Goal: Information Seeking & Learning: Learn about a topic

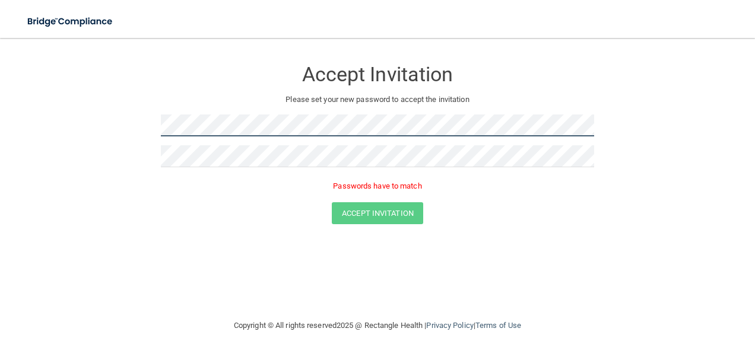
click at [138, 129] on form "Accept Invitation Please set your new password to accept the invitation Passwor…" at bounding box center [377, 144] width 707 height 189
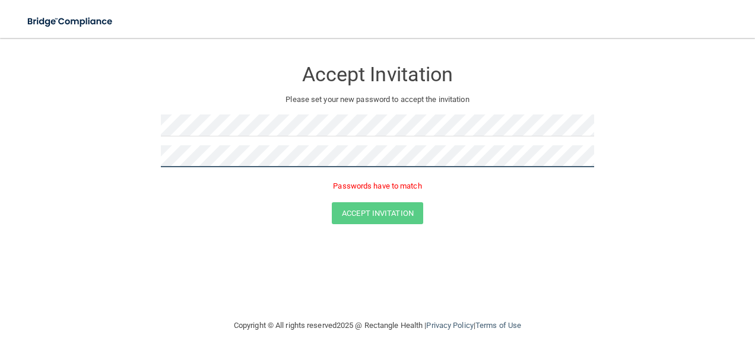
click at [103, 155] on form "Accept Invitation Please set your new password to accept the invitation Passwor…" at bounding box center [377, 144] width 707 height 189
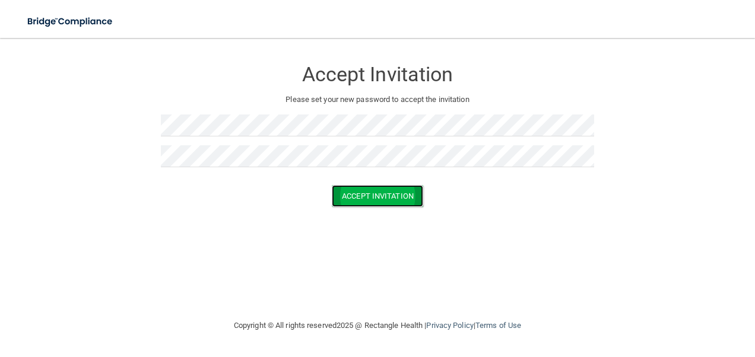
click at [377, 193] on button "Accept Invitation" at bounding box center [377, 196] width 91 height 22
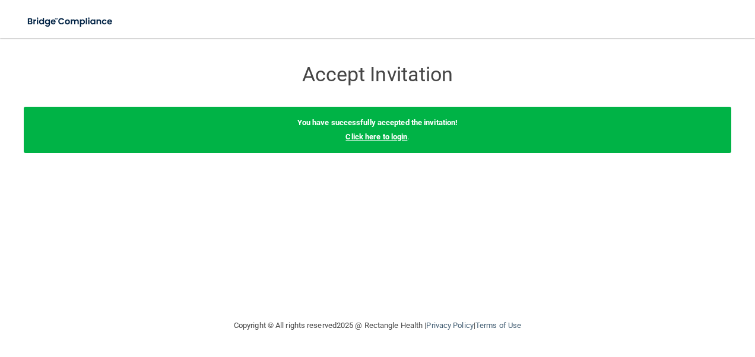
click at [397, 136] on link "Click here to login" at bounding box center [376, 136] width 62 height 9
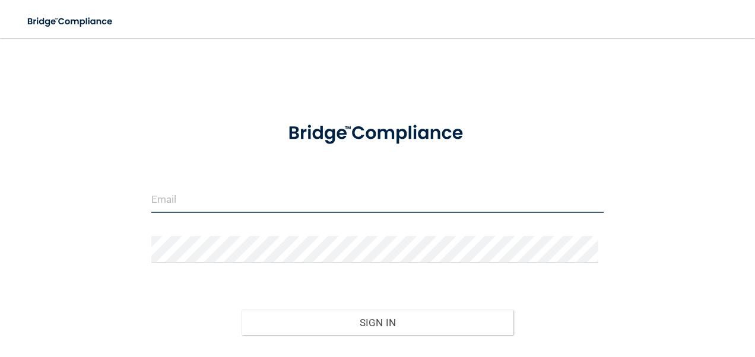
type input "[EMAIL_ADDRESS][DOMAIN_NAME]"
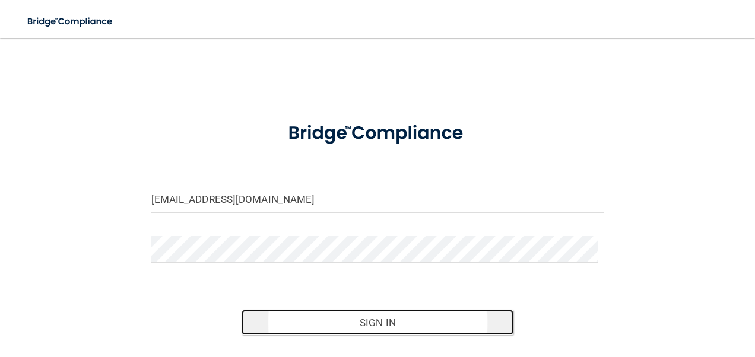
click at [360, 322] on button "Sign In" at bounding box center [378, 323] width 272 height 26
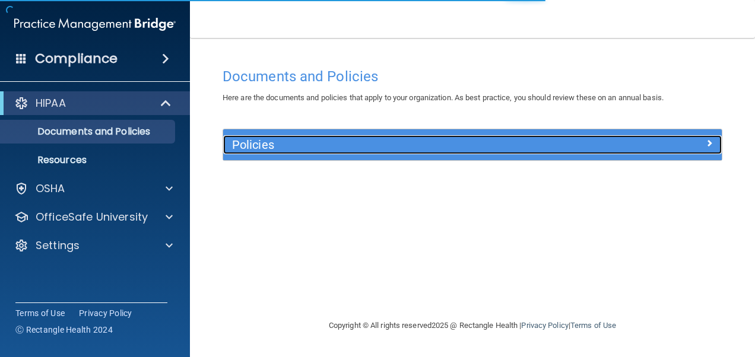
click at [302, 150] on h5 "Policies" at bounding box center [410, 144] width 356 height 13
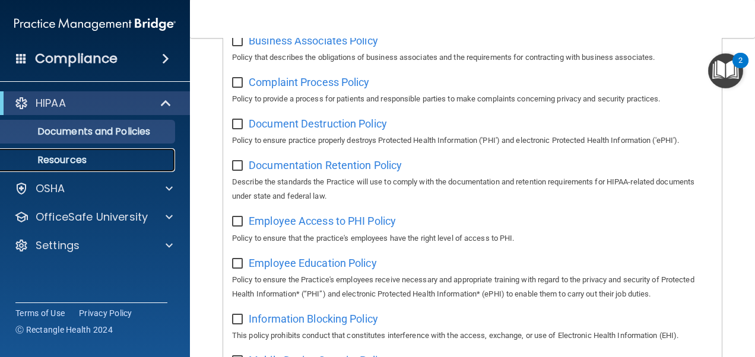
click at [77, 161] on p "Resources" at bounding box center [89, 160] width 162 height 12
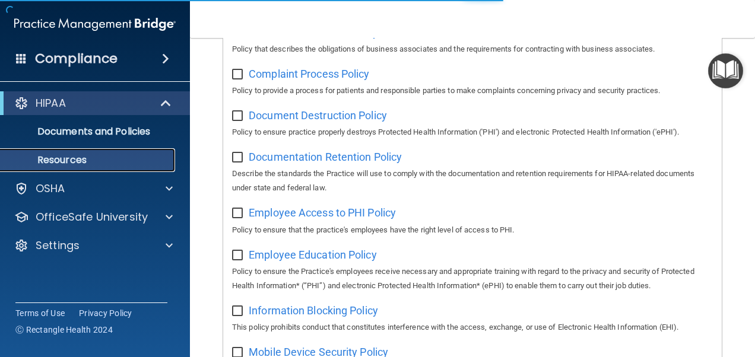
scroll to position [16, 0]
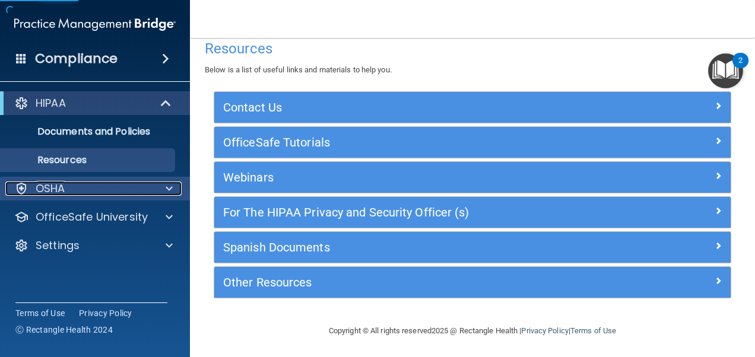
click at [142, 182] on div "OSHA" at bounding box center [78, 189] width 147 height 14
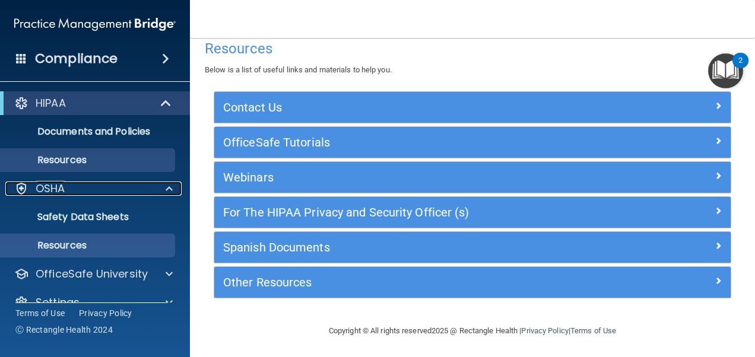
scroll to position [21, 0]
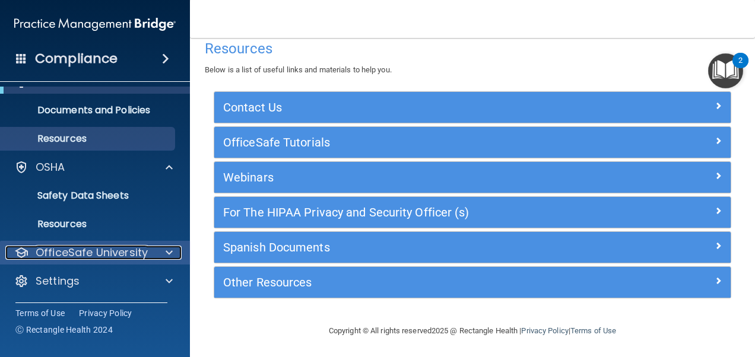
click at [84, 248] on p "OfficeSafe University" at bounding box center [92, 253] width 112 height 14
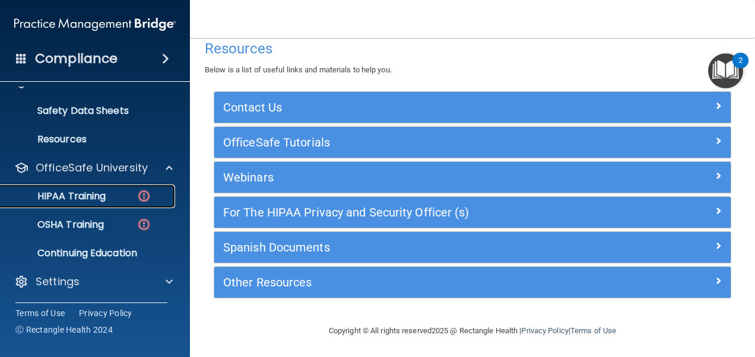
click at [102, 195] on p "HIPAA Training" at bounding box center [57, 196] width 98 height 12
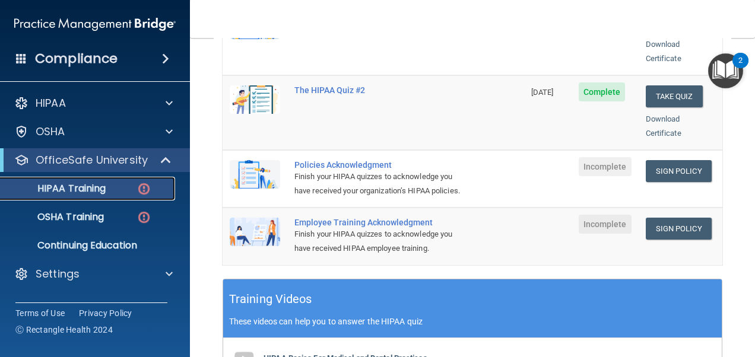
scroll to position [356, 0]
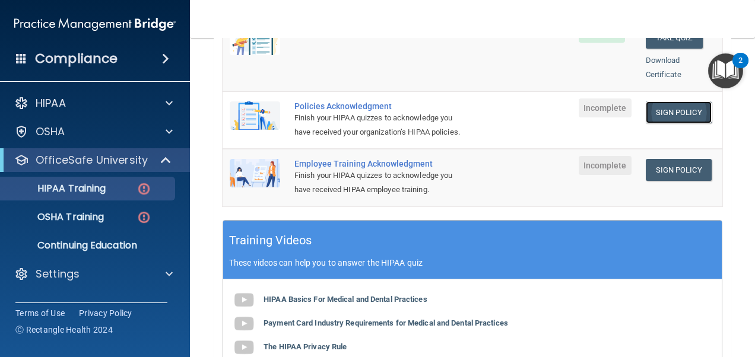
click at [648, 101] on link "Sign Policy" at bounding box center [679, 112] width 66 height 22
click at [659, 166] on link "Sign Policy" at bounding box center [679, 170] width 66 height 22
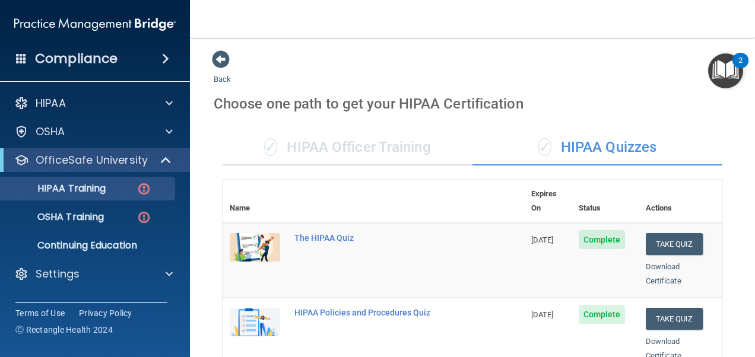
scroll to position [0, 0]
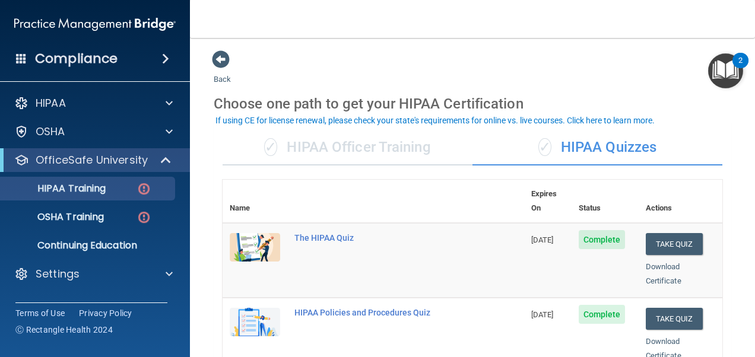
click at [739, 71] on div "2" at bounding box center [740, 68] width 4 height 15
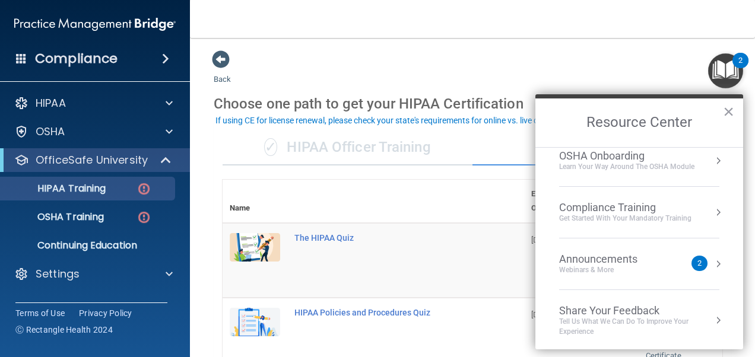
scroll to position [64, 0]
click at [90, 230] on ul "HIPAA Training OSHA Training Continuing Education" at bounding box center [95, 214] width 215 height 85
click at [89, 220] on p "OSHA Training" at bounding box center [56, 217] width 96 height 12
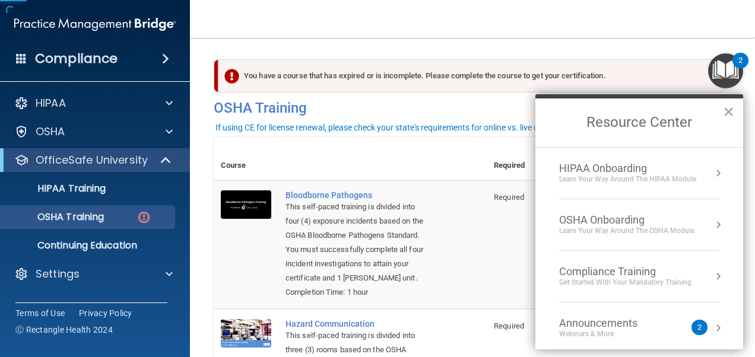
click at [729, 114] on button "×" at bounding box center [728, 111] width 11 height 19
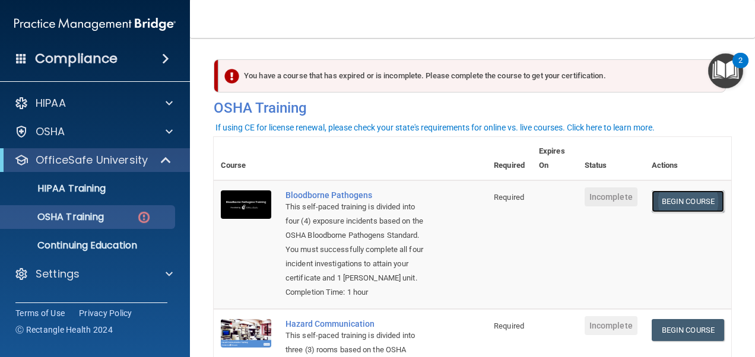
click at [690, 198] on link "Begin Course" at bounding box center [688, 201] width 72 height 22
click at [99, 187] on p "HIPAA Training" at bounding box center [57, 189] width 98 height 12
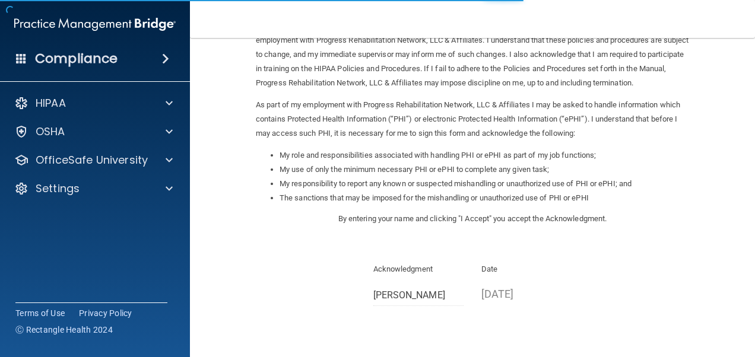
scroll to position [186, 0]
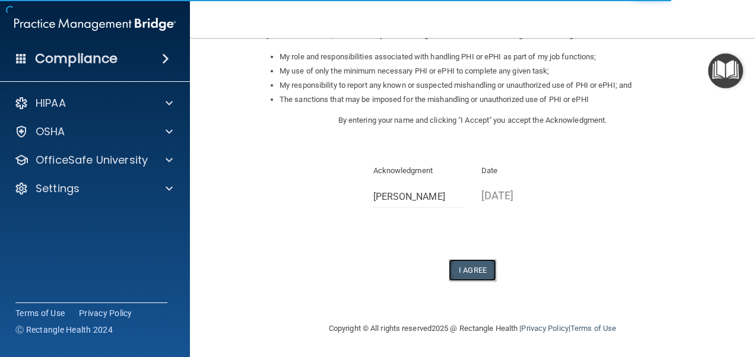
click at [470, 269] on button "I Agree" at bounding box center [472, 270] width 47 height 22
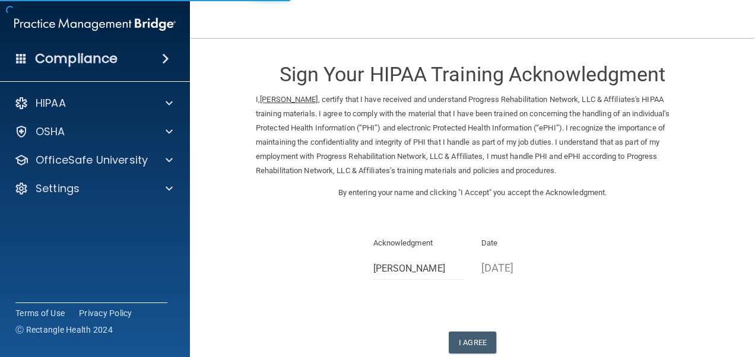
click at [477, 321] on div "Sign Your HIPAA Training Acknowledgment I, [PERSON_NAME] , certify that I have …" at bounding box center [472, 202] width 433 height 304
click at [484, 344] on button "I Agree" at bounding box center [472, 343] width 47 height 22
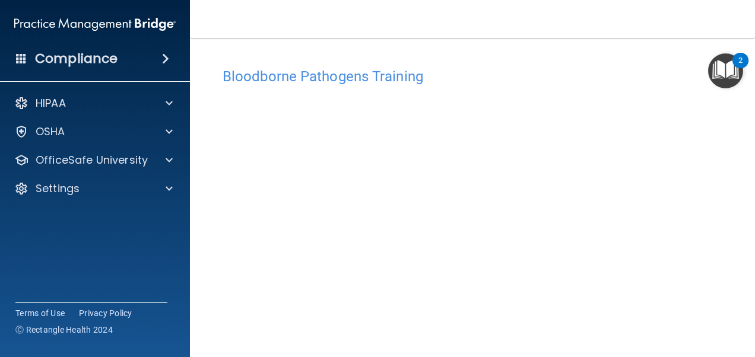
click at [723, 73] on img "Open Resource Center, 2 new notifications" at bounding box center [725, 70] width 35 height 35
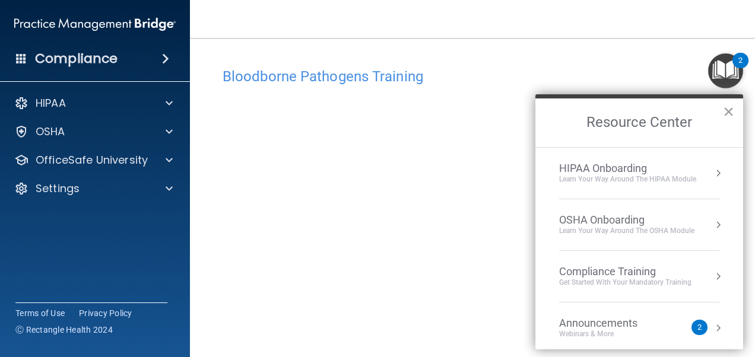
click at [726, 112] on button "×" at bounding box center [728, 111] width 11 height 19
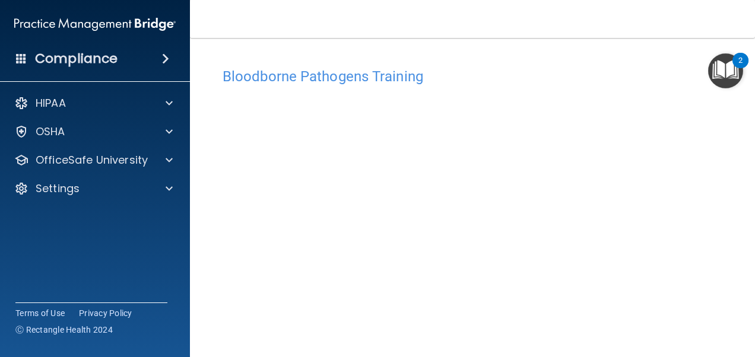
click at [729, 73] on img "Open Resource Center, 2 new notifications" at bounding box center [725, 70] width 35 height 35
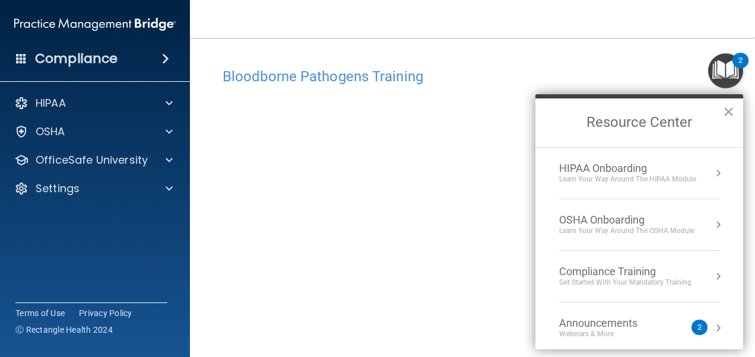
click at [729, 73] on img "Open Resource Center, 2 new notifications" at bounding box center [725, 70] width 35 height 35
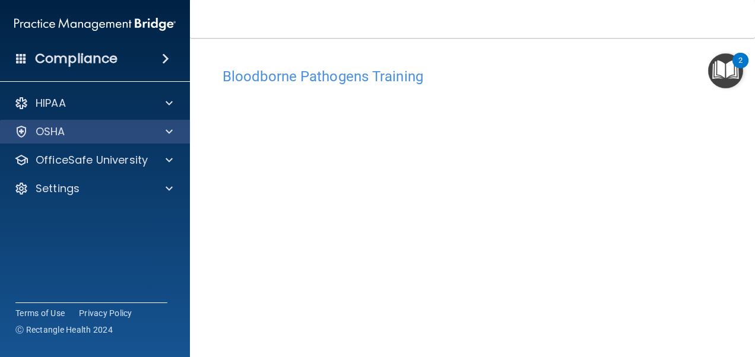
click at [126, 141] on div "OSHA" at bounding box center [95, 132] width 190 height 24
click at [171, 132] on span at bounding box center [169, 132] width 7 height 14
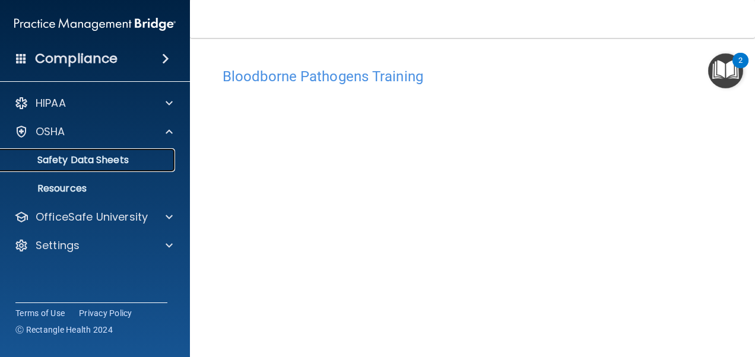
click at [125, 158] on p "Safety Data Sheets" at bounding box center [89, 160] width 162 height 12
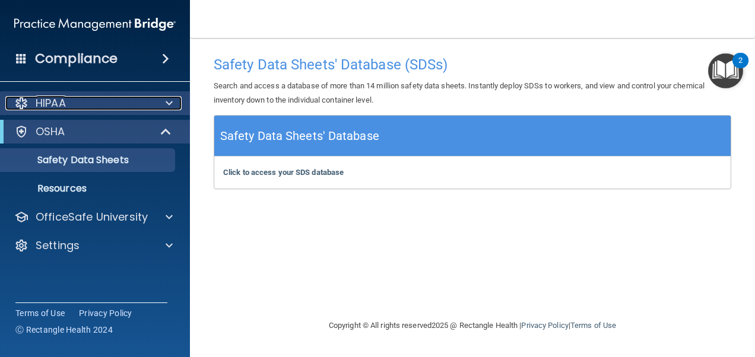
click at [119, 107] on div "HIPAA" at bounding box center [78, 103] width 147 height 14
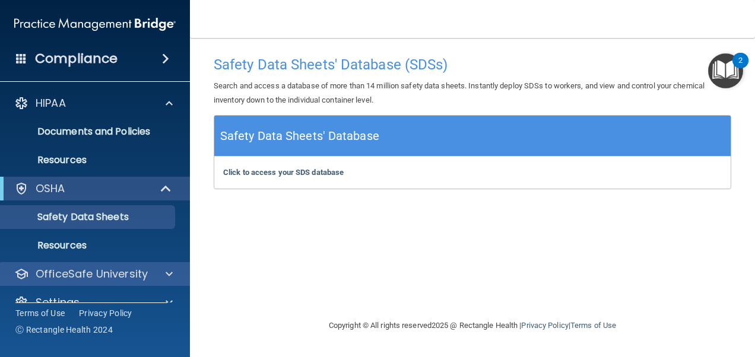
click at [122, 266] on div "OfficeSafe University" at bounding box center [95, 274] width 190 height 24
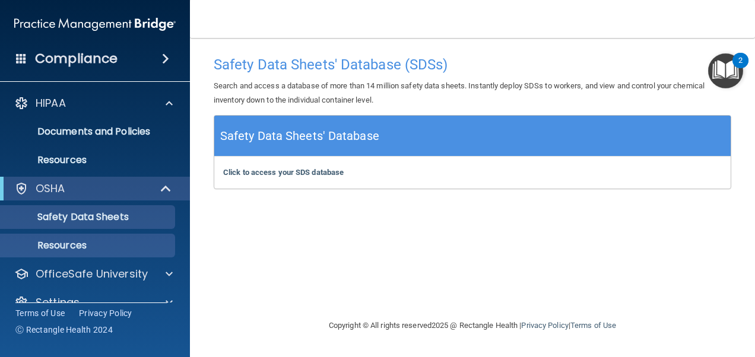
scroll to position [21, 0]
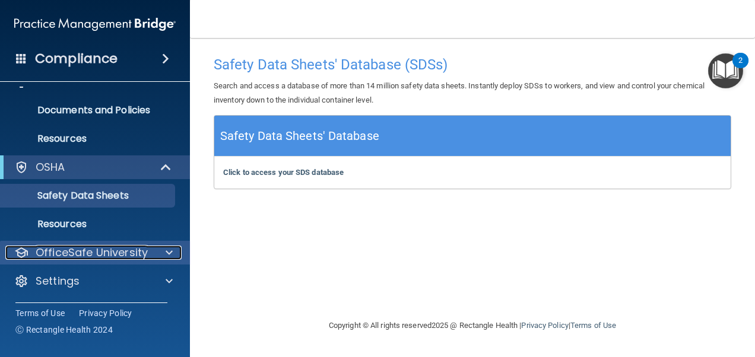
click at [166, 252] on span at bounding box center [169, 253] width 7 height 14
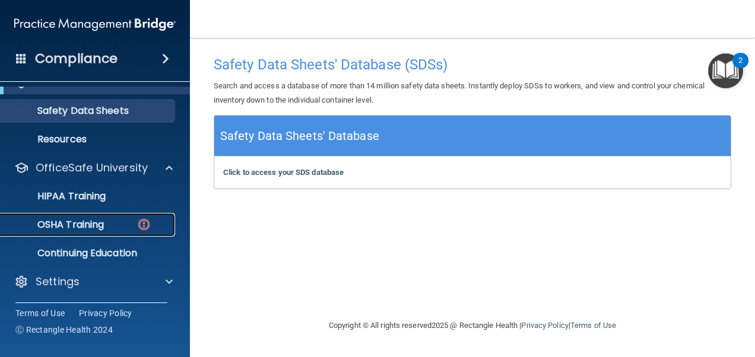
click at [106, 224] on div "OSHA Training" at bounding box center [89, 225] width 162 height 12
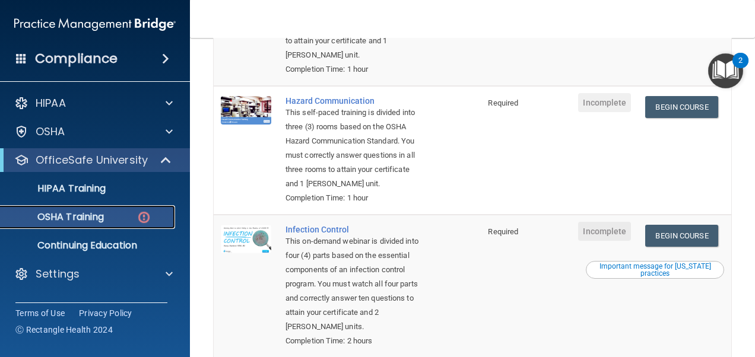
scroll to position [356, 0]
